Goal: Information Seeking & Learning: Learn about a topic

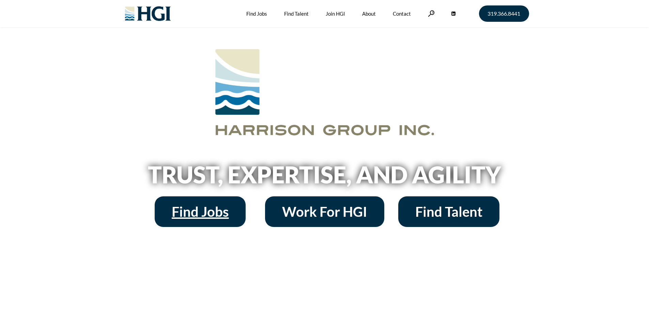
click at [205, 213] on span "Find Jobs" at bounding box center [200, 212] width 57 height 14
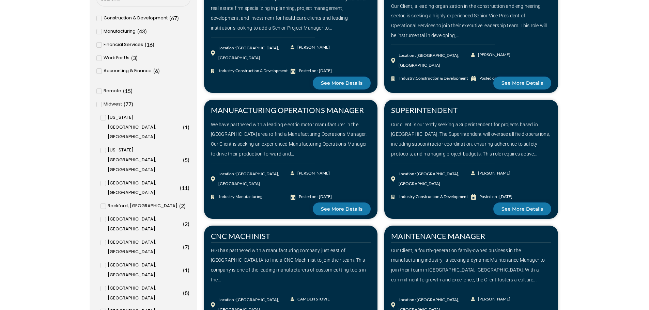
scroll to position [273, 0]
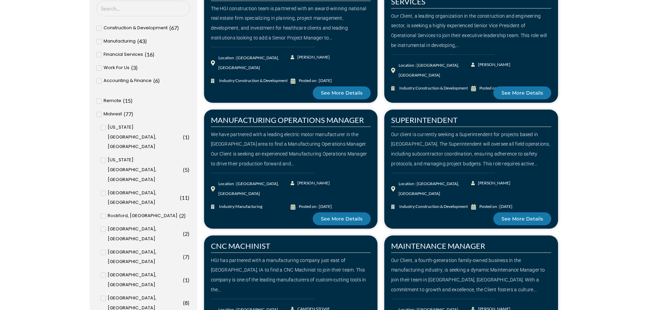
click at [100, 102] on icon at bounding box center [99, 101] width 2 height 4
click at [0, 0] on input "Remote ( 15 )" at bounding box center [0, 0] width 0 height 0
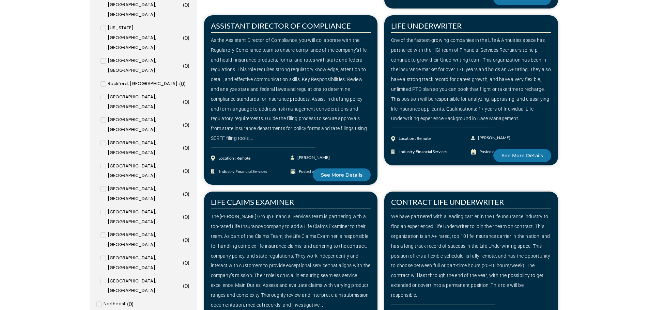
scroll to position [443, 0]
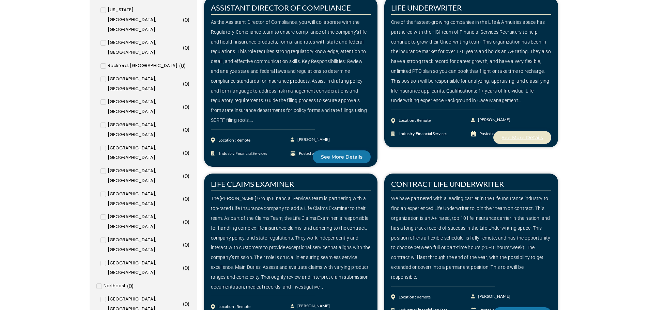
click at [524, 139] on span "See More Details" at bounding box center [523, 137] width 42 height 5
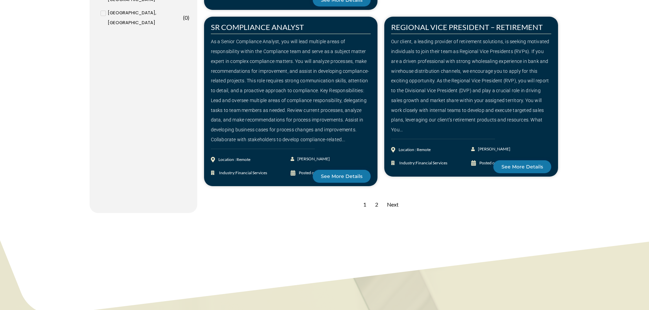
scroll to position [954, 0]
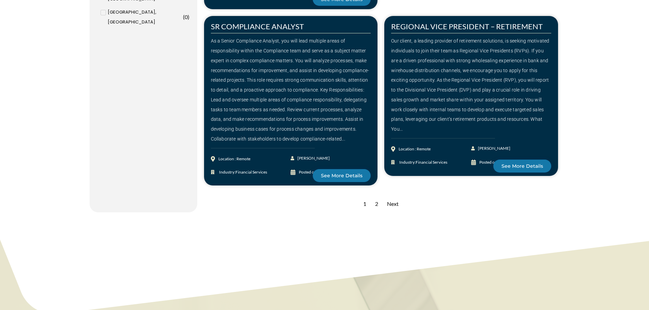
click at [391, 196] on div "Next" at bounding box center [393, 204] width 18 height 17
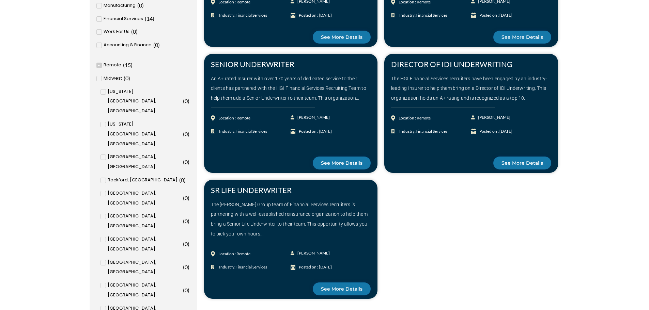
scroll to position [341, 0]
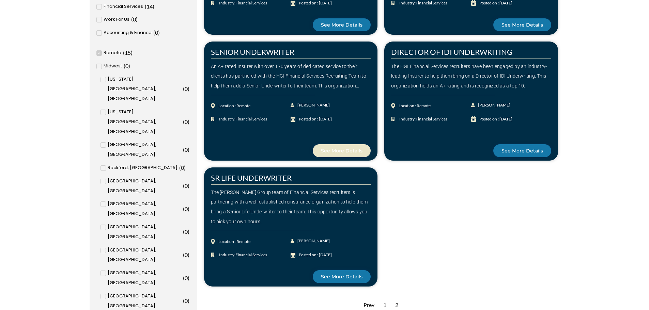
click at [332, 150] on span "See More Details" at bounding box center [342, 151] width 42 height 5
click at [334, 276] on span "See More Details" at bounding box center [342, 277] width 42 height 5
